Goal: Task Accomplishment & Management: Manage account settings

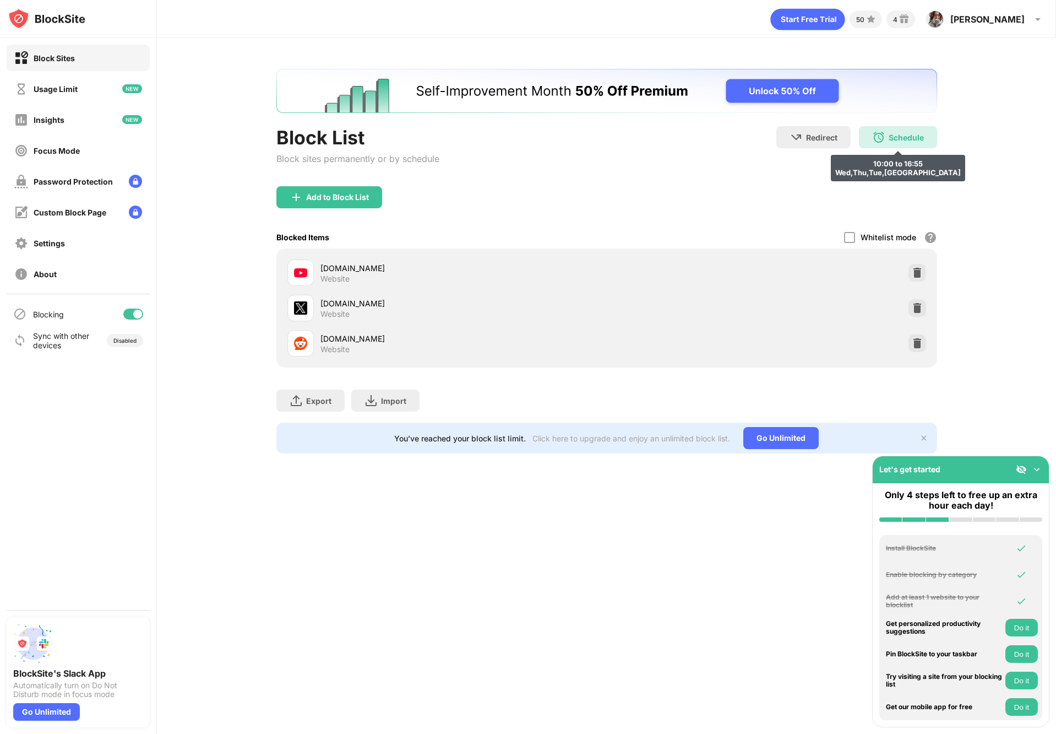
click at [884, 141] on img at bounding box center [878, 137] width 13 height 13
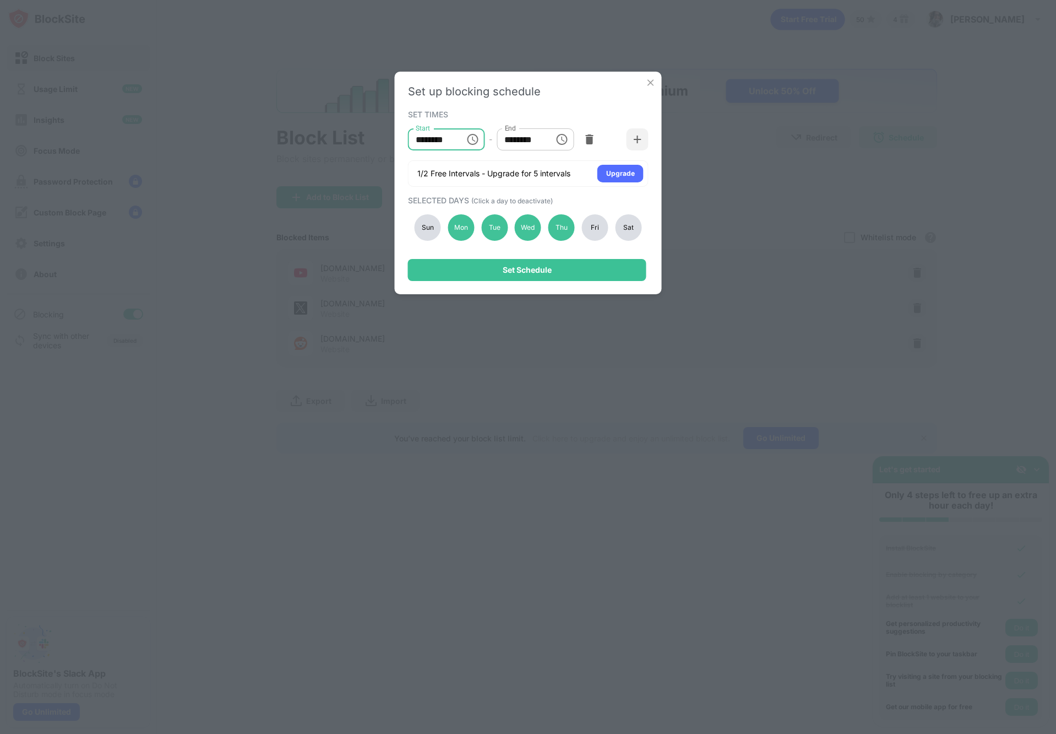
click at [431, 140] on input "********" at bounding box center [433, 139] width 50 height 22
type input "********"
click at [524, 271] on div "Set Schedule" at bounding box center [527, 269] width 49 height 9
